Goal: Transaction & Acquisition: Purchase product/service

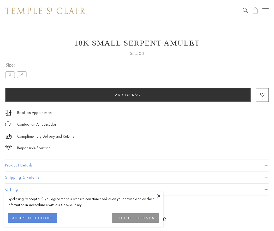
scroll to position [5, 0]
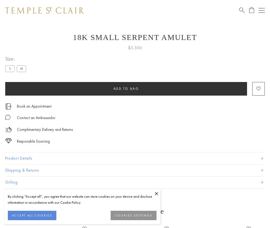
click at [126, 88] on span "Add to bag" at bounding box center [126, 88] width 26 height 4
